Goal: Navigation & Orientation: Find specific page/section

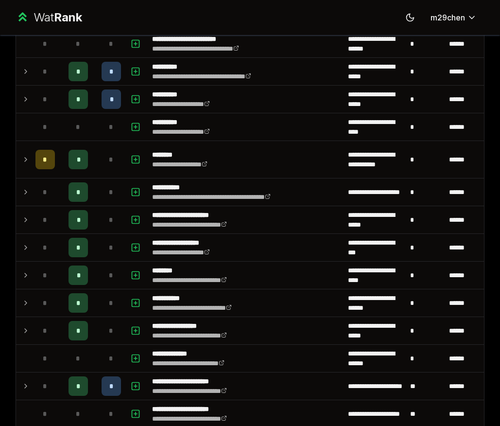
scroll to position [938, 0]
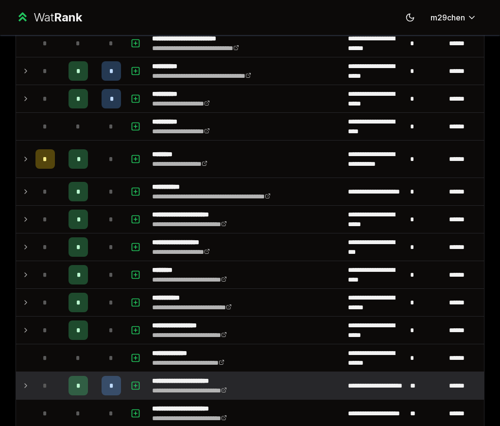
click at [26, 389] on icon at bounding box center [26, 386] width 8 height 12
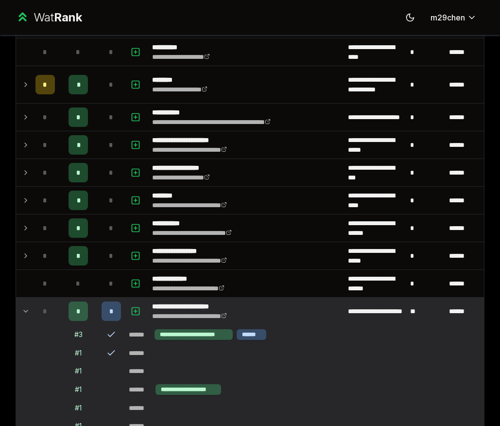
scroll to position [1022, 0]
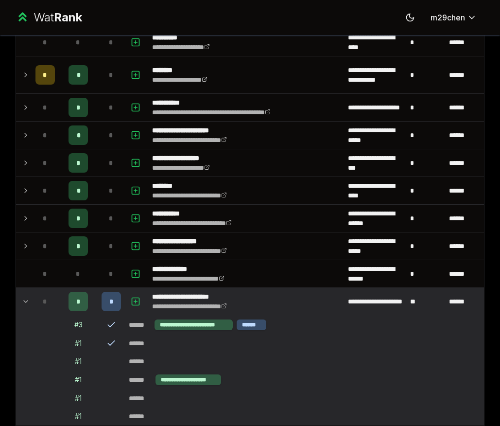
click at [25, 300] on icon at bounding box center [26, 301] width 8 height 12
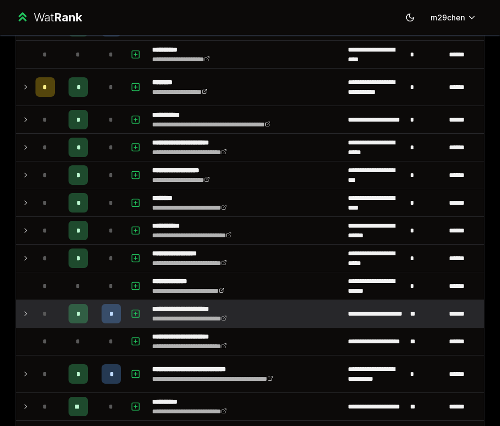
scroll to position [1005, 0]
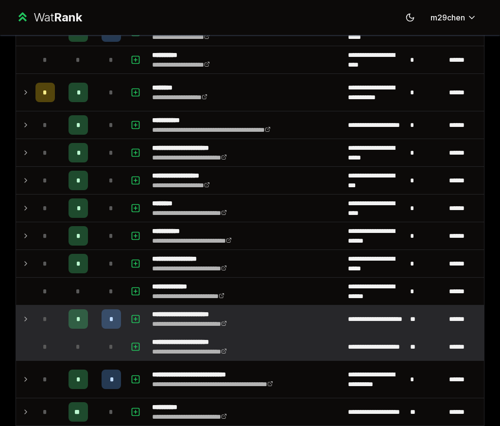
click at [27, 348] on td at bounding box center [24, 346] width 16 height 27
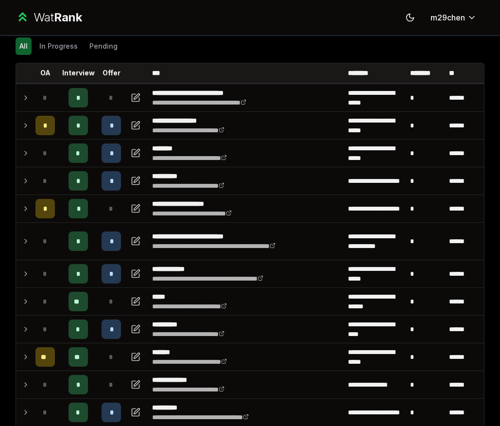
scroll to position [34, 0]
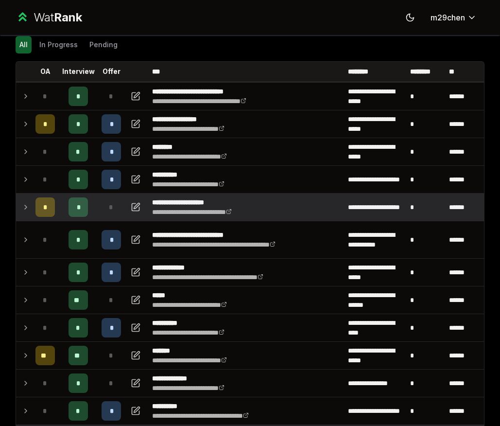
click at [30, 208] on td at bounding box center [24, 206] width 16 height 27
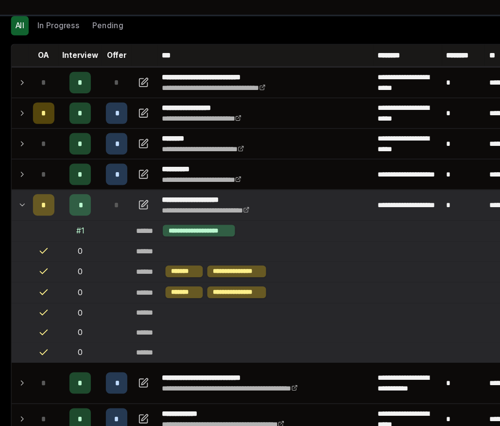
click at [29, 205] on icon at bounding box center [26, 207] width 8 height 12
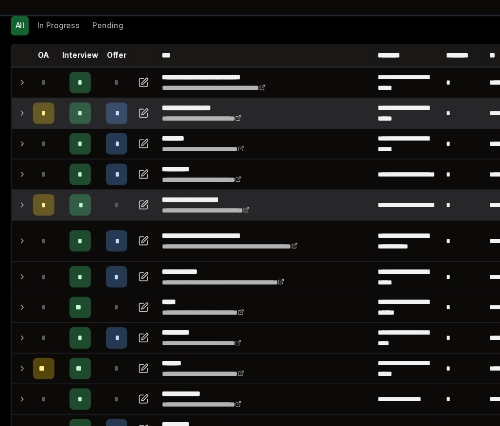
click at [27, 120] on icon at bounding box center [26, 124] width 8 height 12
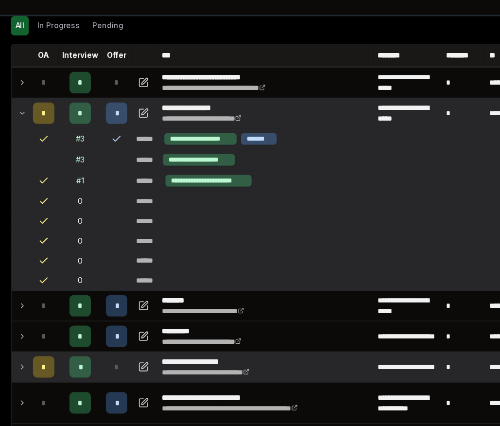
click at [27, 120] on icon at bounding box center [26, 124] width 8 height 12
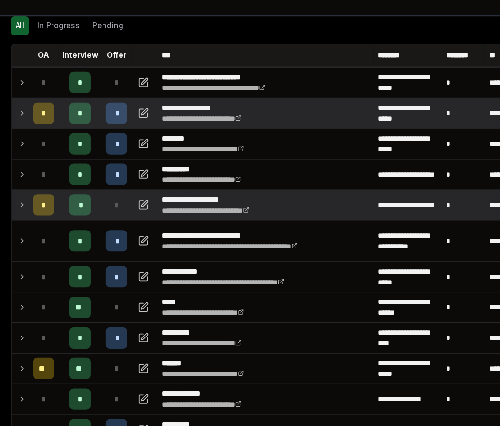
click at [27, 121] on icon at bounding box center [26, 124] width 8 height 12
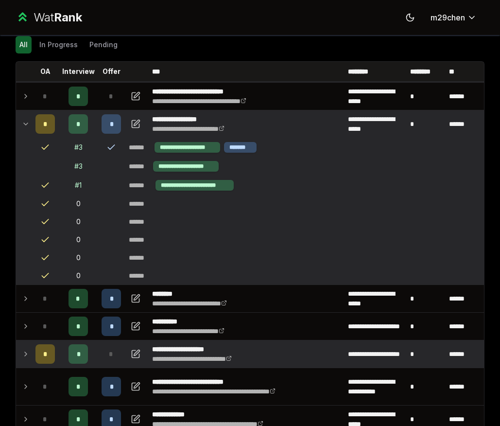
click at [25, 120] on icon at bounding box center [26, 124] width 8 height 12
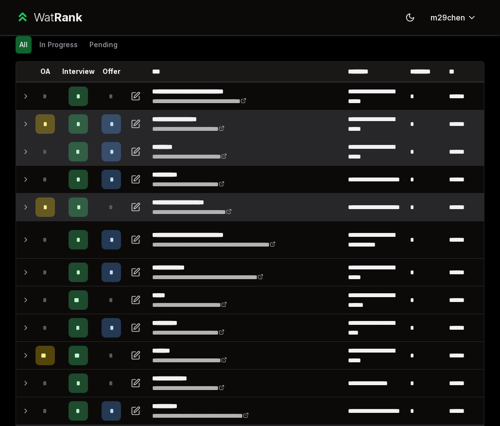
click at [26, 145] on td at bounding box center [24, 151] width 16 height 27
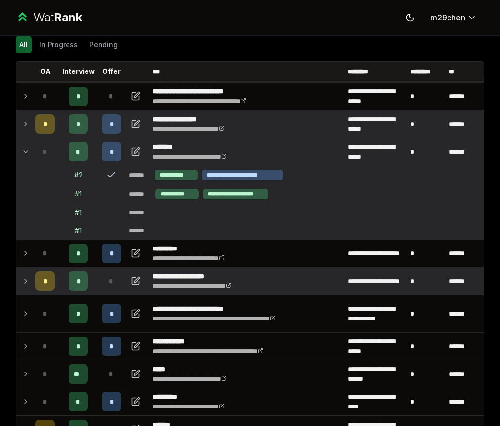
click at [26, 145] on td at bounding box center [24, 151] width 16 height 27
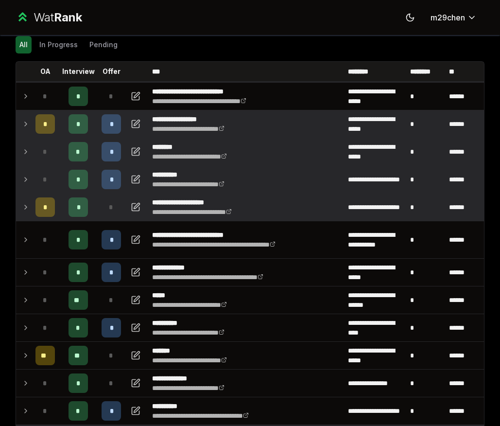
click at [26, 182] on icon at bounding box center [26, 179] width 8 height 12
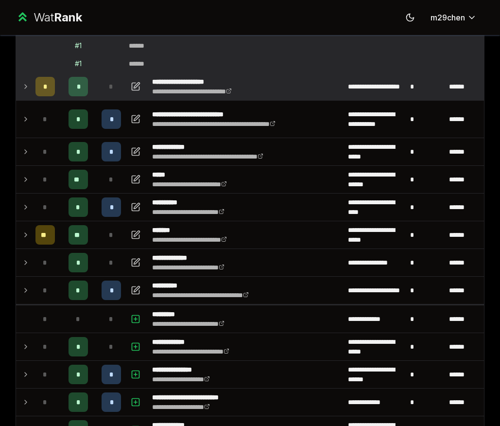
scroll to position [151, 0]
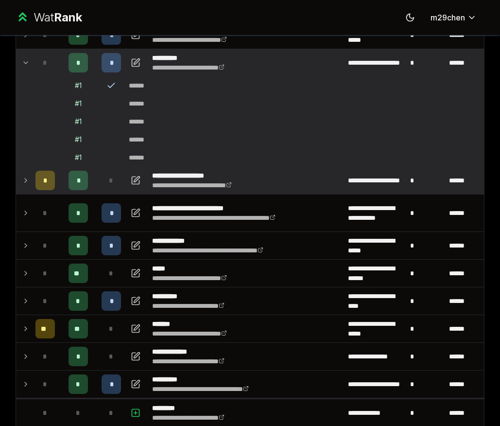
click at [29, 58] on icon at bounding box center [26, 63] width 8 height 12
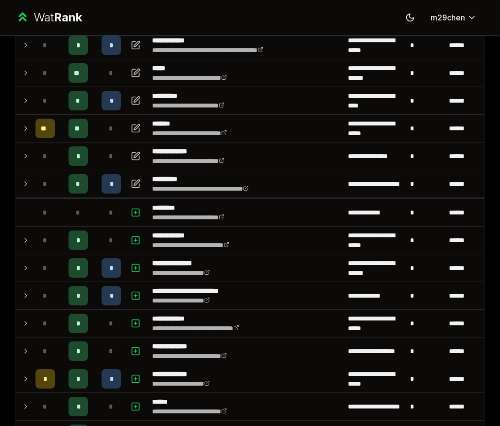
scroll to position [99, 0]
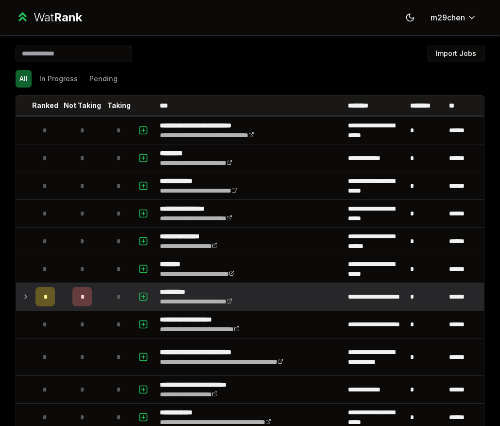
click at [29, 299] on icon at bounding box center [26, 297] width 8 height 12
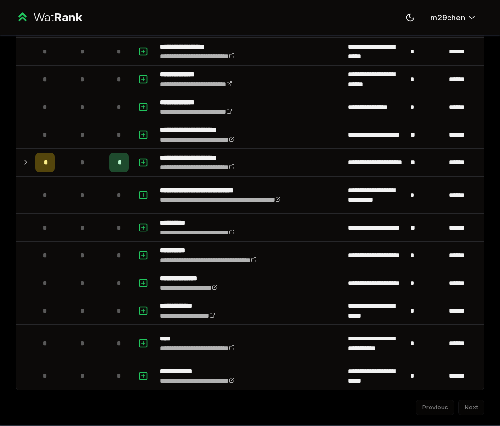
scroll to position [1186, 0]
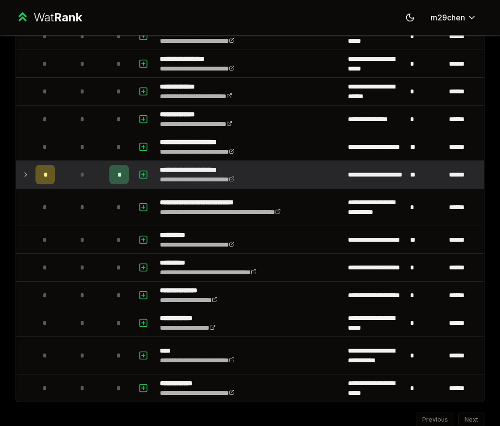
click at [39, 181] on div "*" at bounding box center [44, 174] width 19 height 19
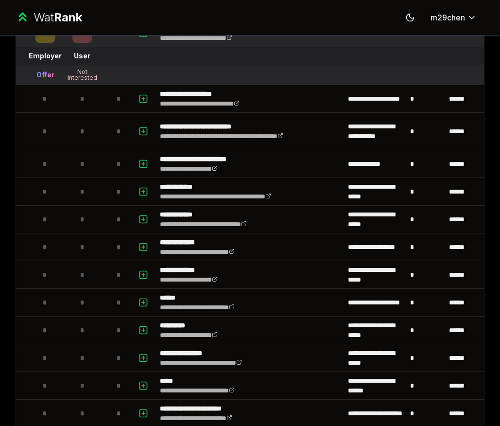
scroll to position [0, 0]
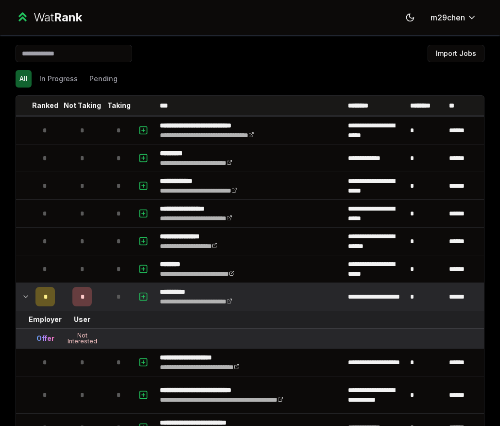
click at [21, 296] on td at bounding box center [24, 296] width 16 height 27
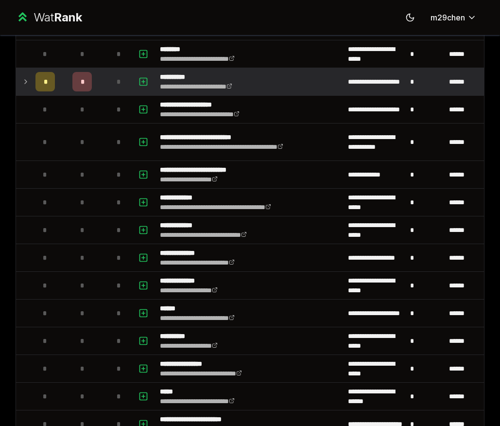
scroll to position [252, 0]
